Goal: Information Seeking & Learning: Learn about a topic

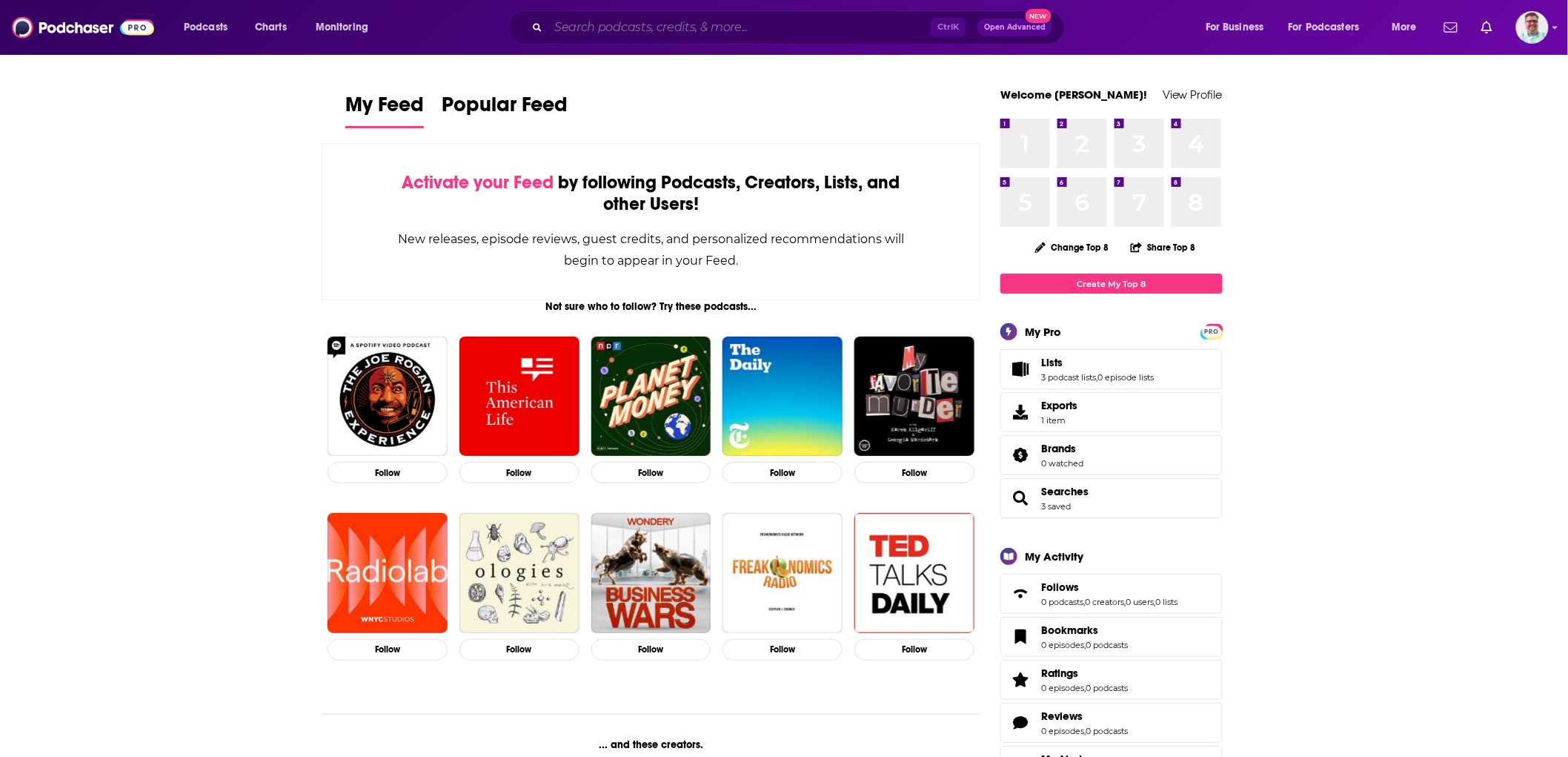
click at [724, 26] on input "Search podcasts, credits, & more..." at bounding box center [739, 28] width 383 height 24
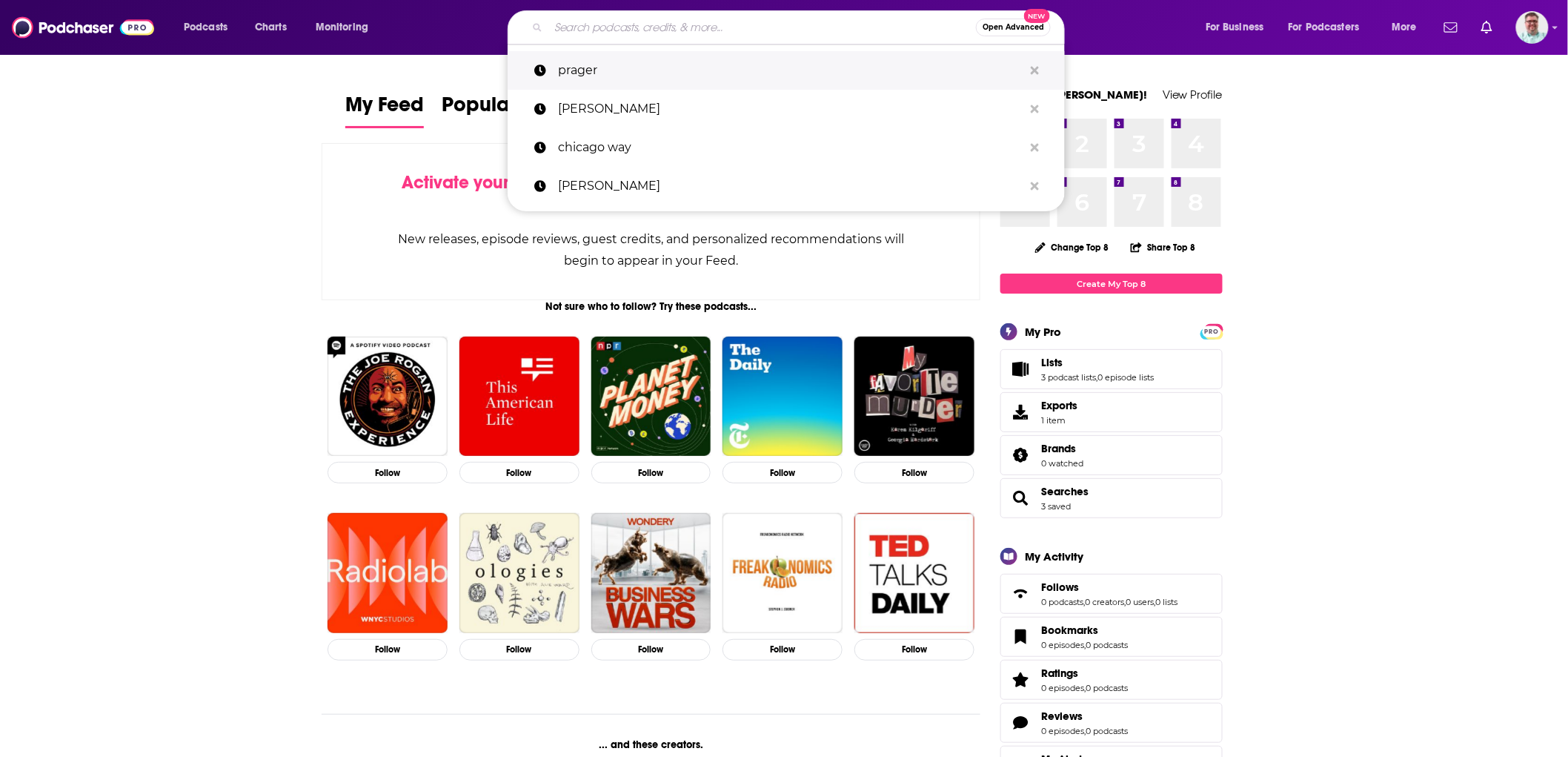
click at [626, 70] on p "prager" at bounding box center [790, 70] width 465 height 39
type input "prager"
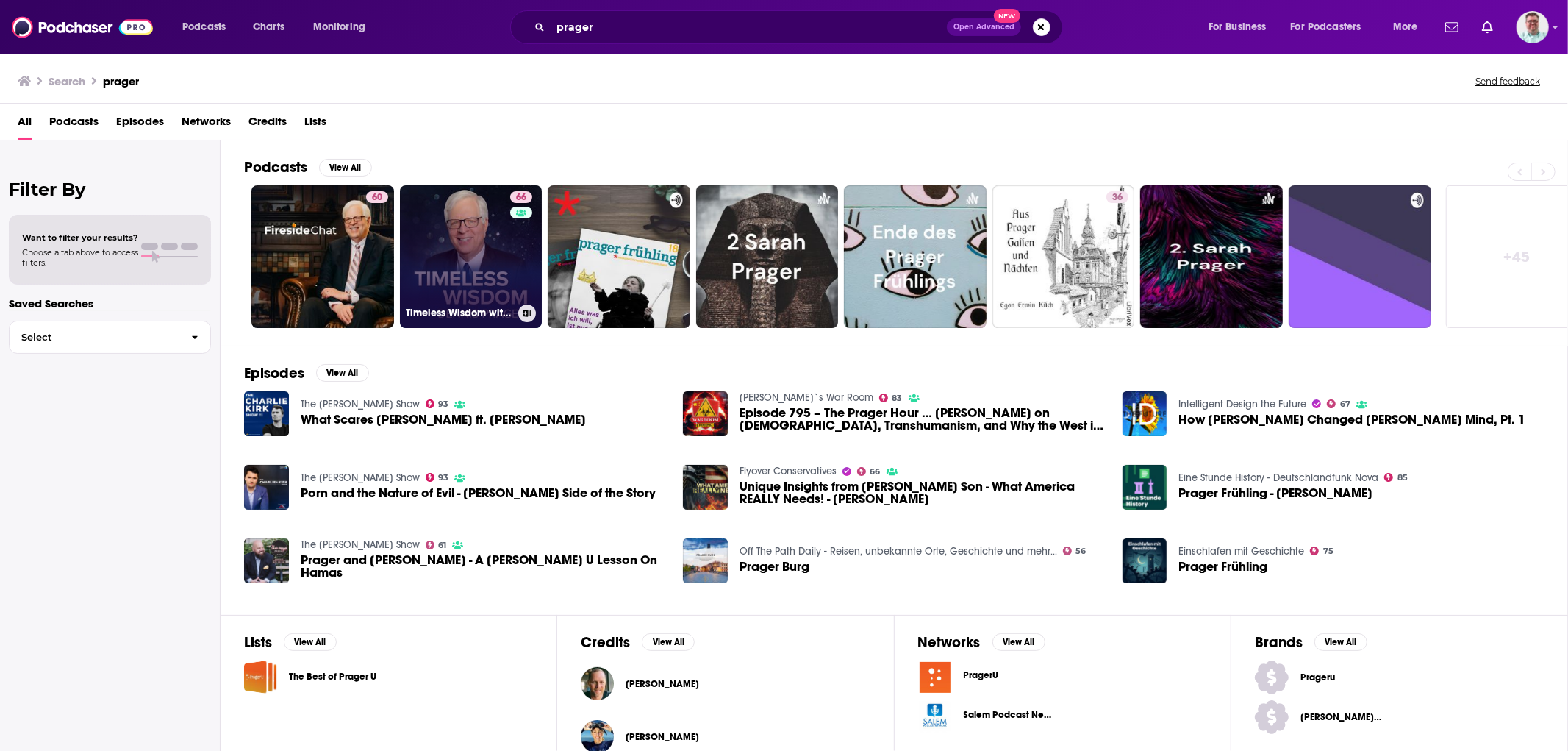
click at [475, 238] on link "66 Timeless Wisdom with [PERSON_NAME]" at bounding box center [470, 256] width 142 height 142
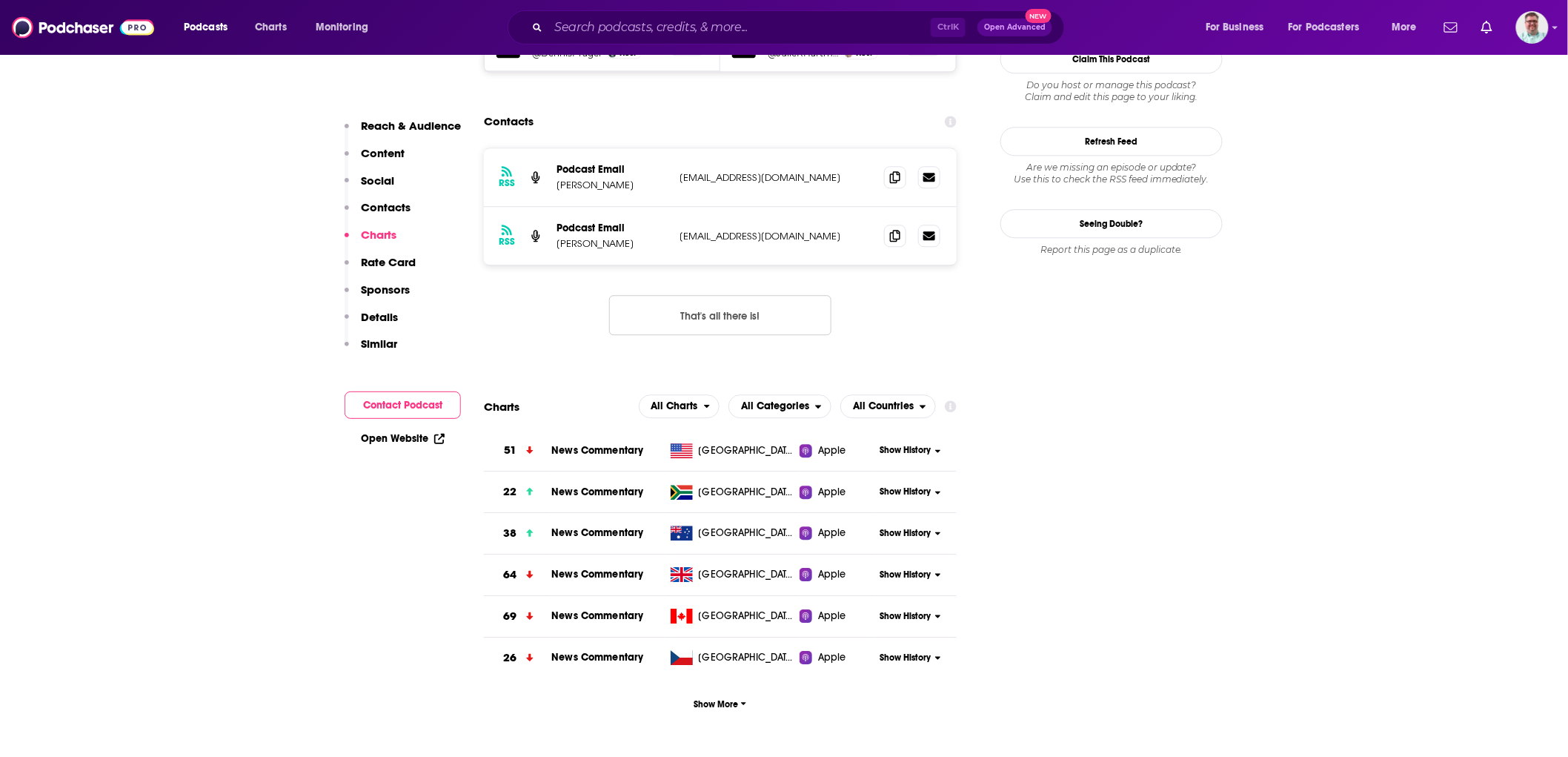
scroll to position [1509, 0]
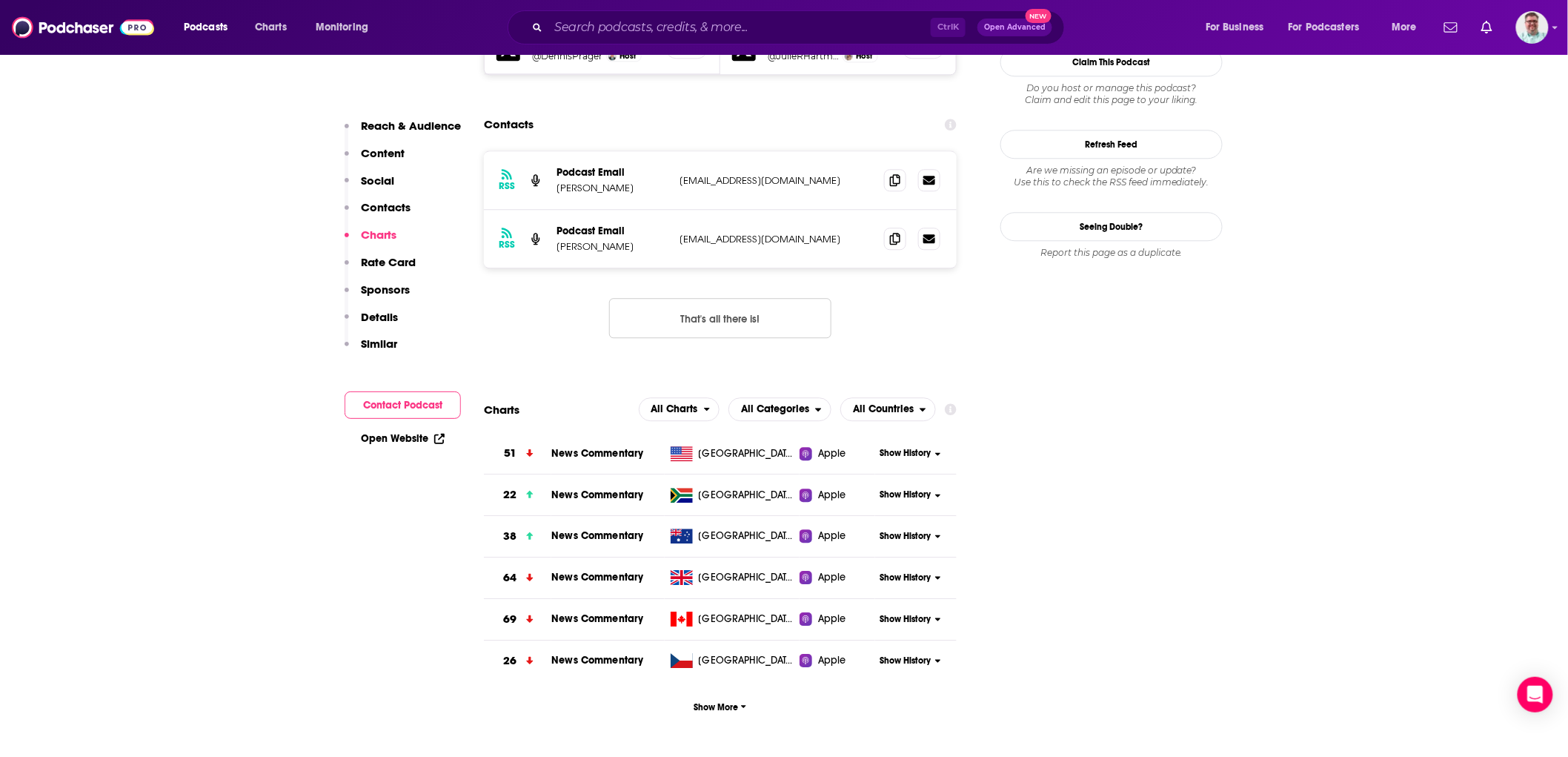
click at [899, 447] on span "Show History" at bounding box center [905, 453] width 51 height 13
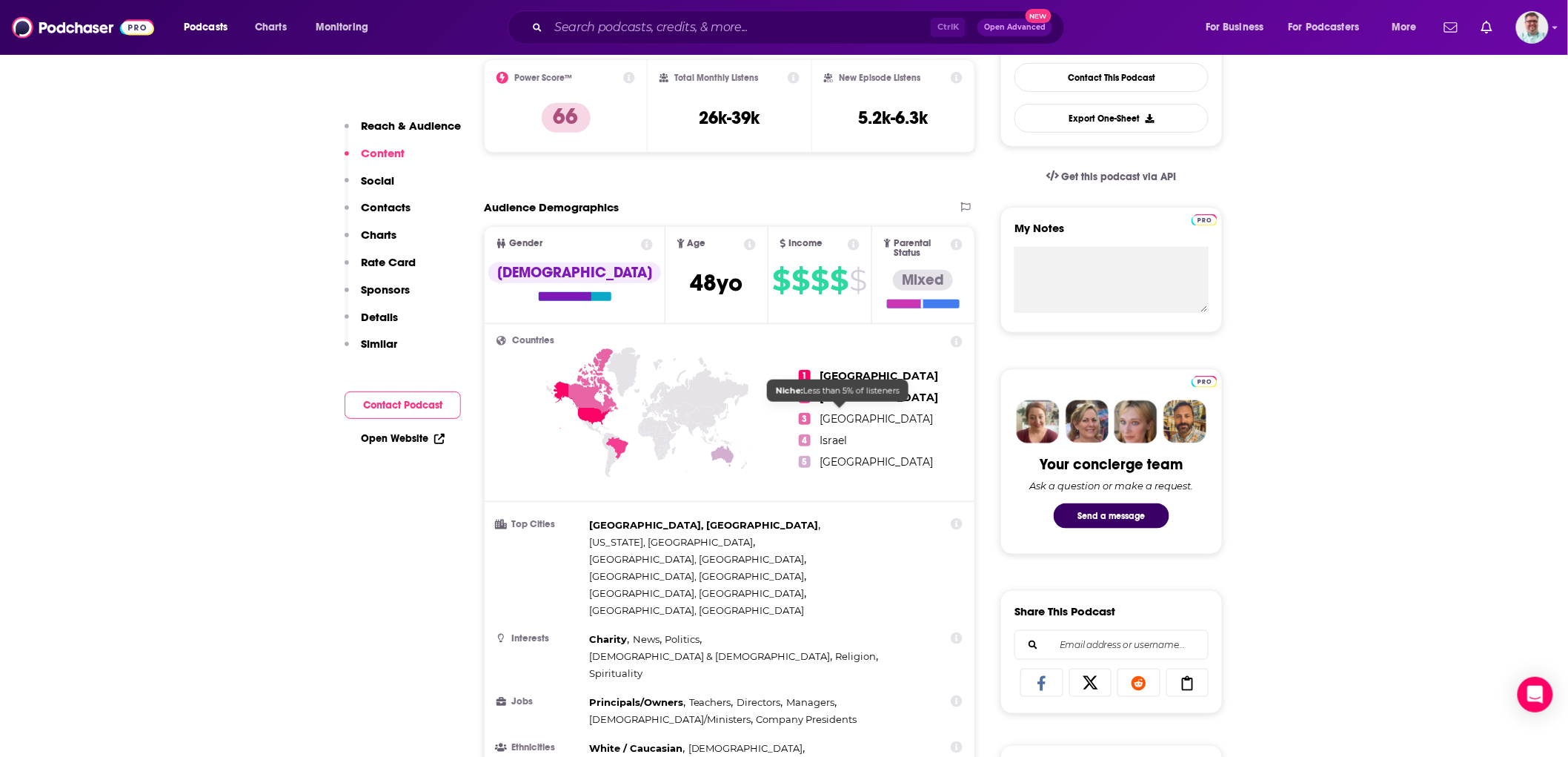
scroll to position [302, 0]
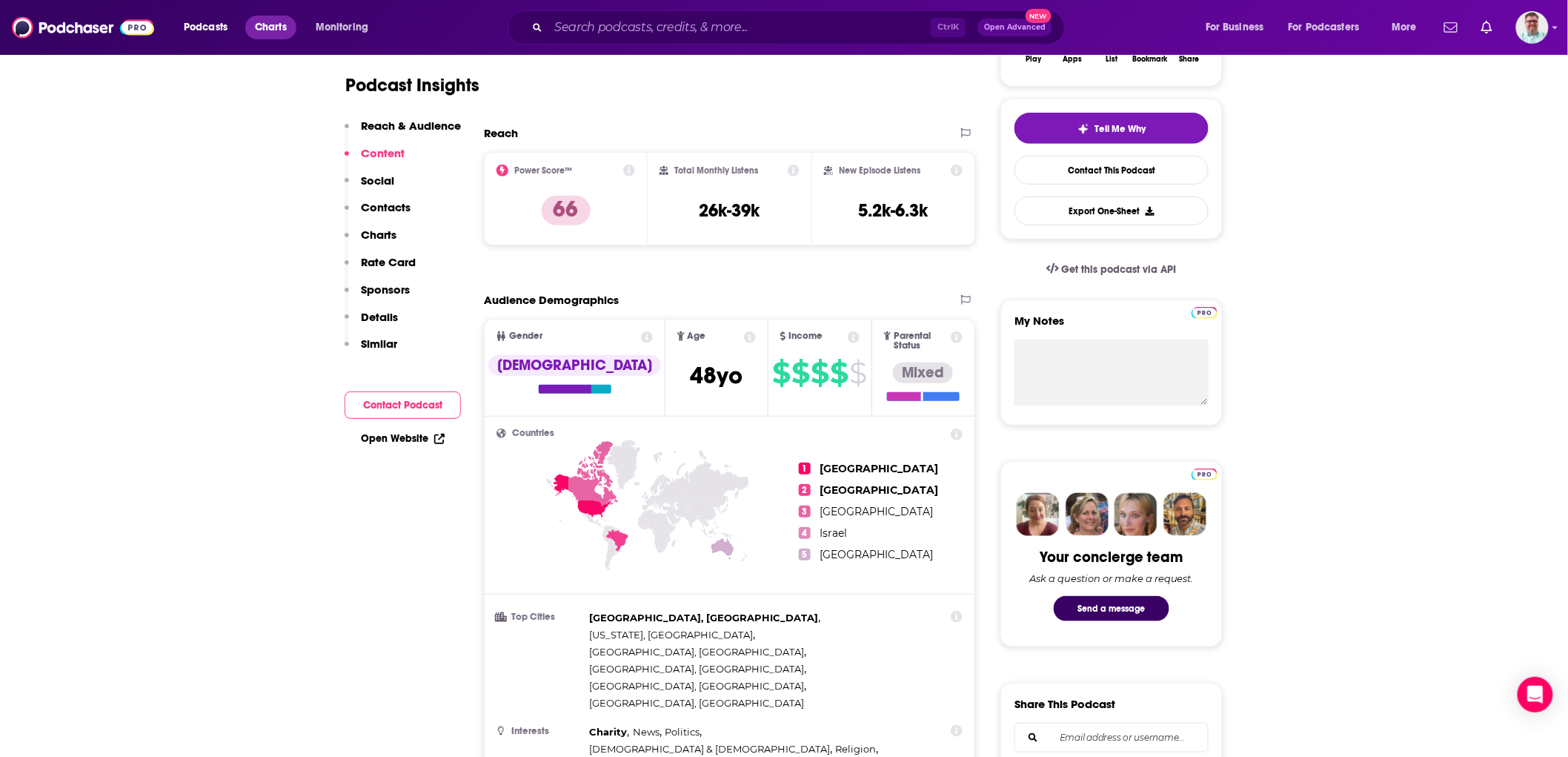
click at [260, 31] on span "Charts" at bounding box center [271, 27] width 32 height 21
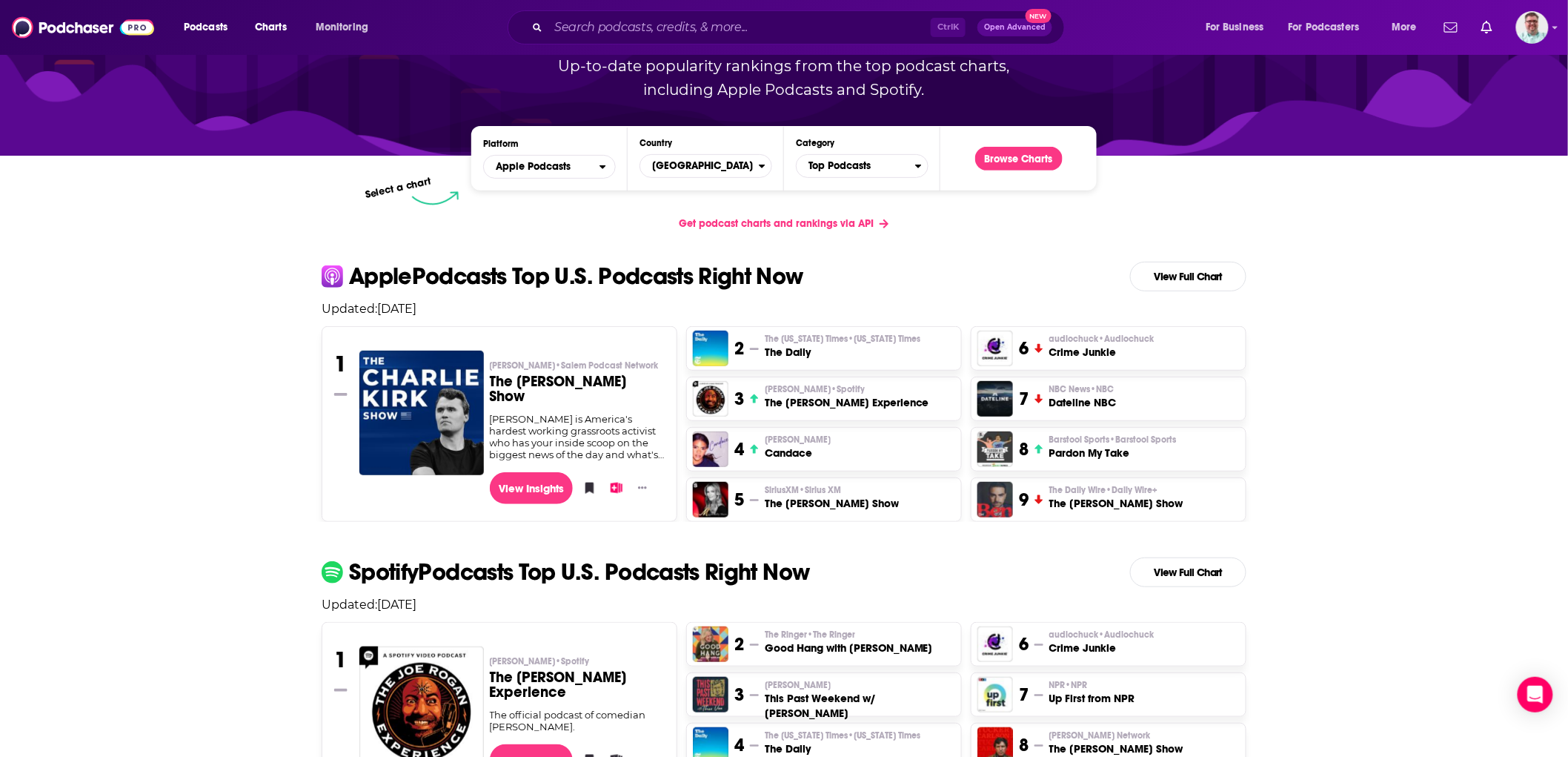
scroll to position [108, 0]
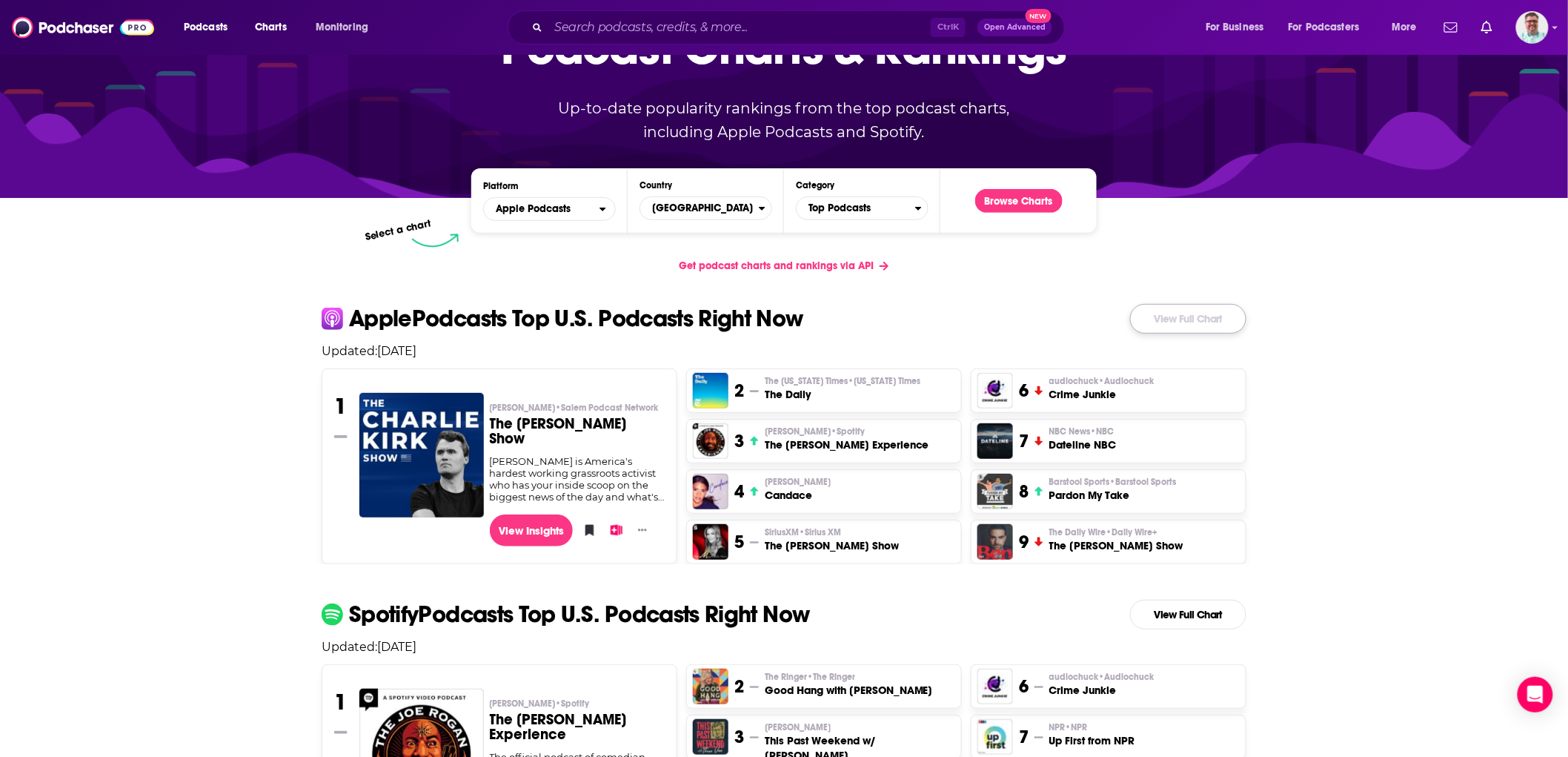
click at [1190, 312] on link "View Full Chart" at bounding box center [1188, 319] width 117 height 30
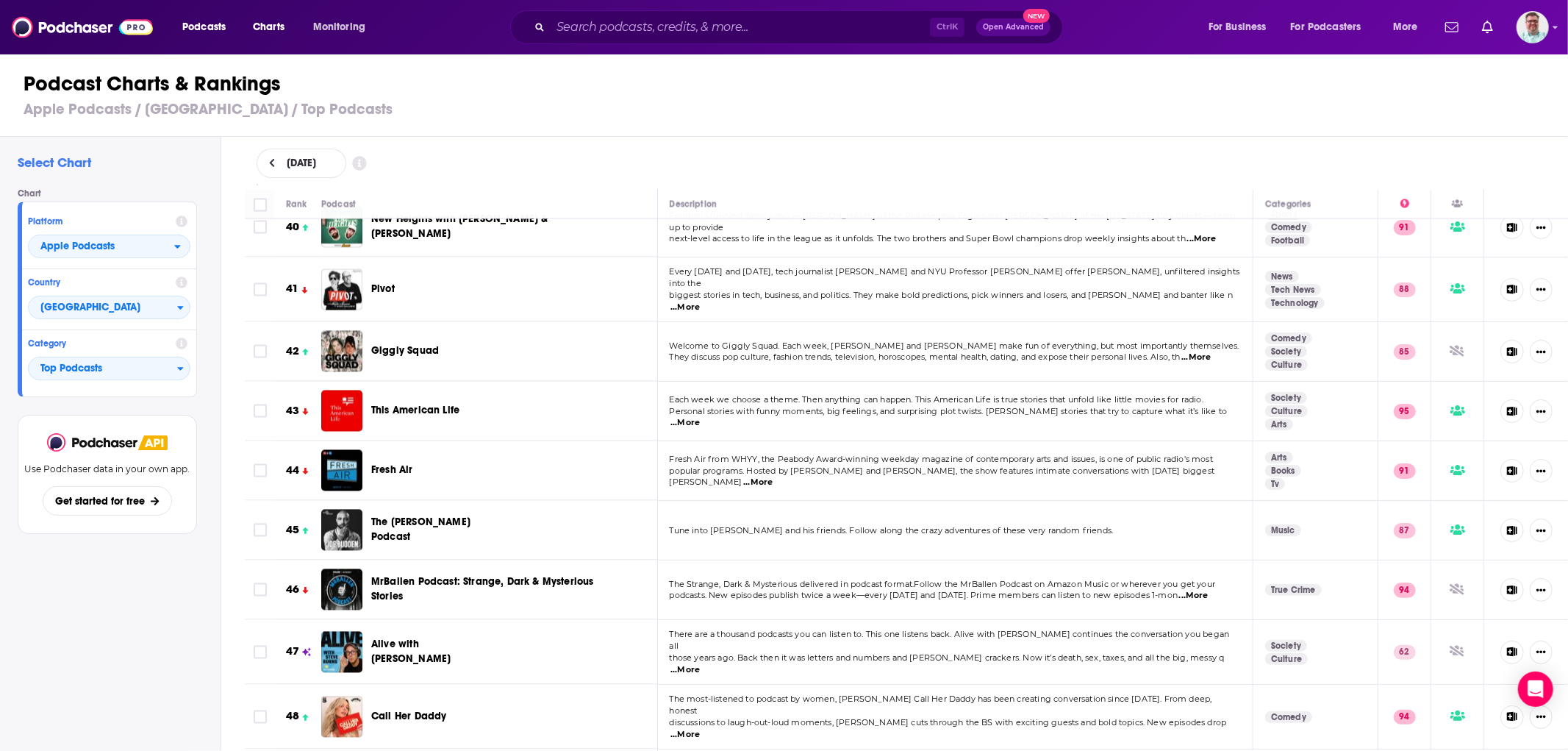
scroll to position [2424, 0]
